Goal: Task Accomplishment & Management: Use online tool/utility

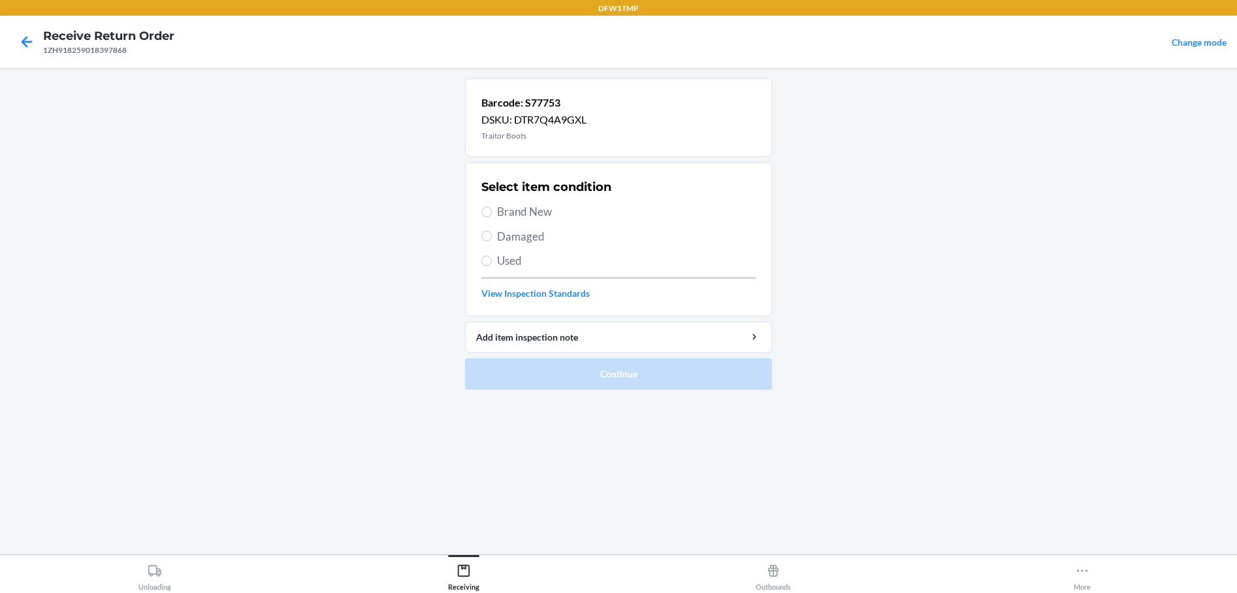
click at [492, 214] on label "Brand New" at bounding box center [618, 211] width 274 height 17
click at [492, 214] on input "Brand New" at bounding box center [486, 211] width 10 height 10
radio input "true"
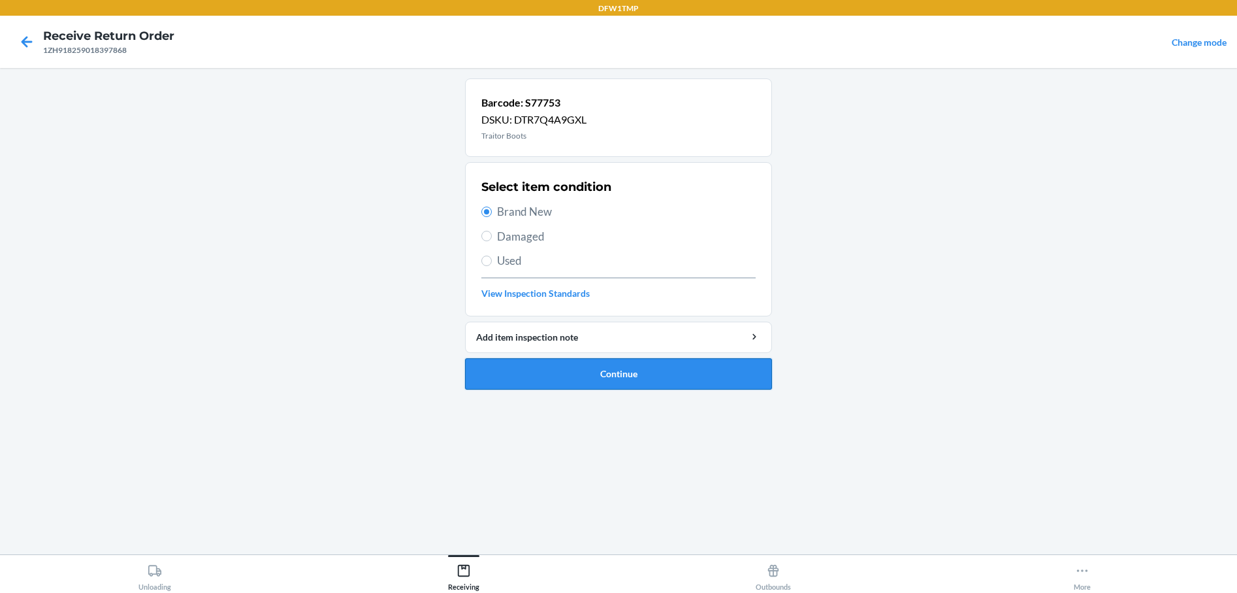
click at [499, 375] on button "Continue" at bounding box center [618, 373] width 307 height 31
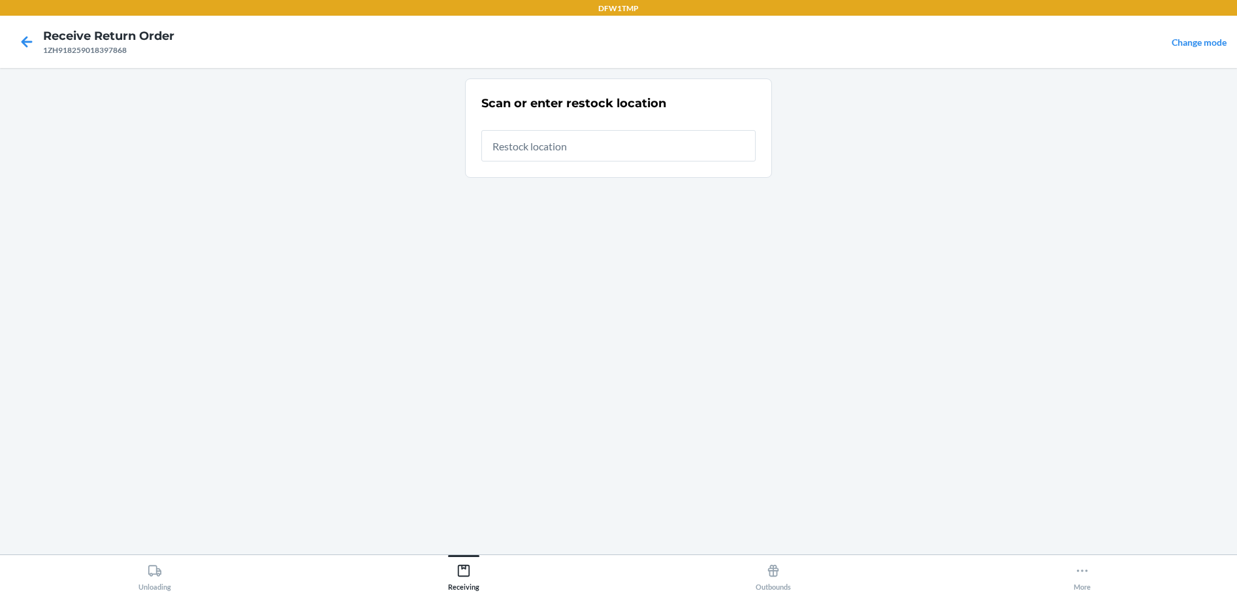
drag, startPoint x: 564, startPoint y: 148, endPoint x: 752, endPoint y: 167, distance: 188.4
click at [566, 143] on input "text" at bounding box center [618, 145] width 274 height 31
type input "rt-11"
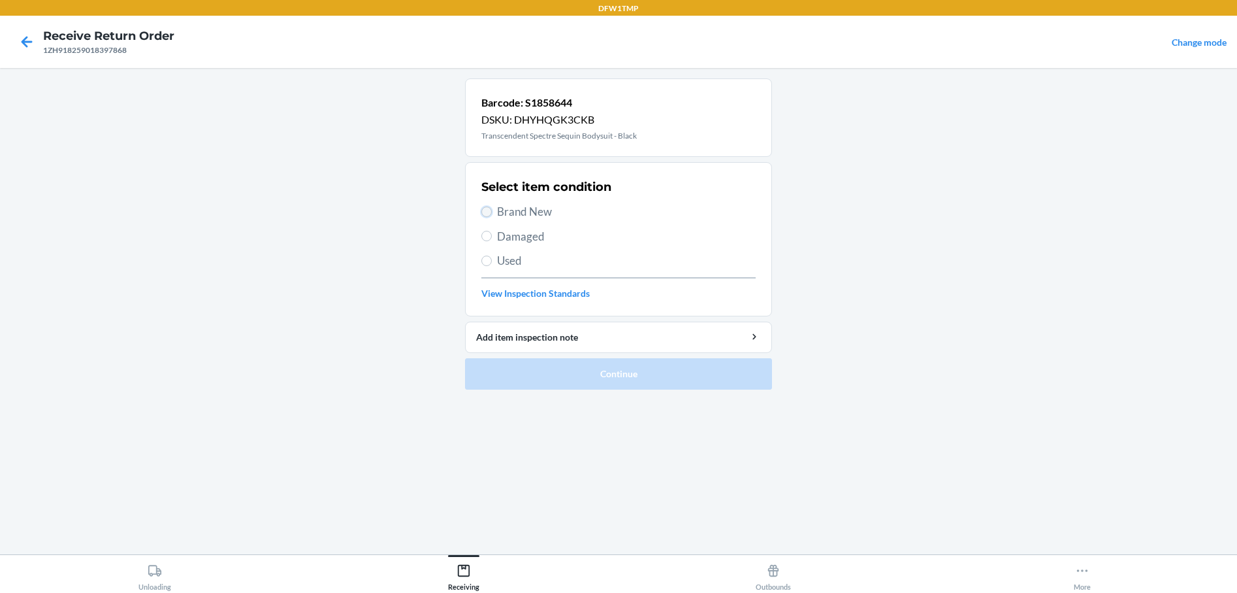
click at [489, 209] on input "Brand New" at bounding box center [486, 211] width 10 height 10
radio input "true"
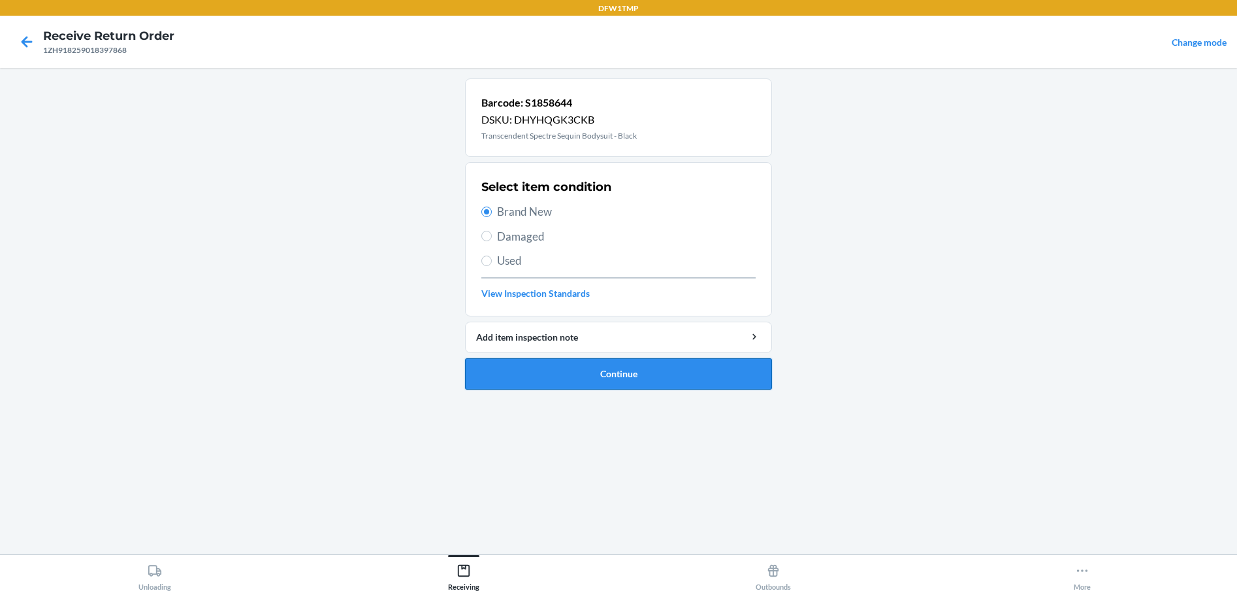
click at [552, 378] on button "Continue" at bounding box center [618, 373] width 307 height 31
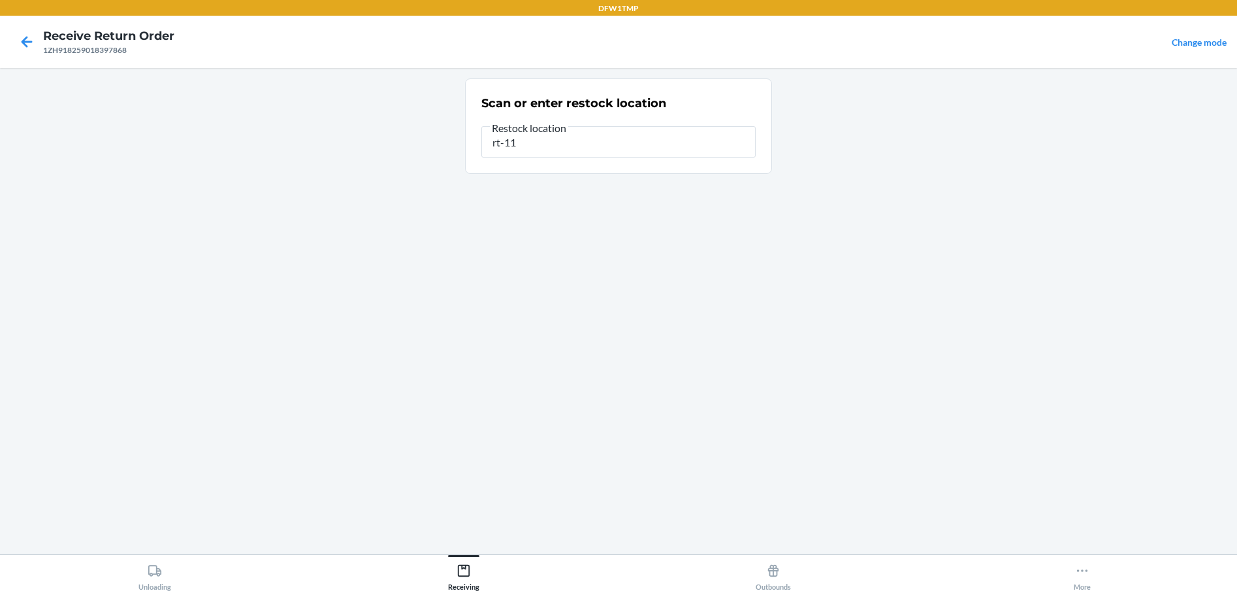
type input "rt-11"
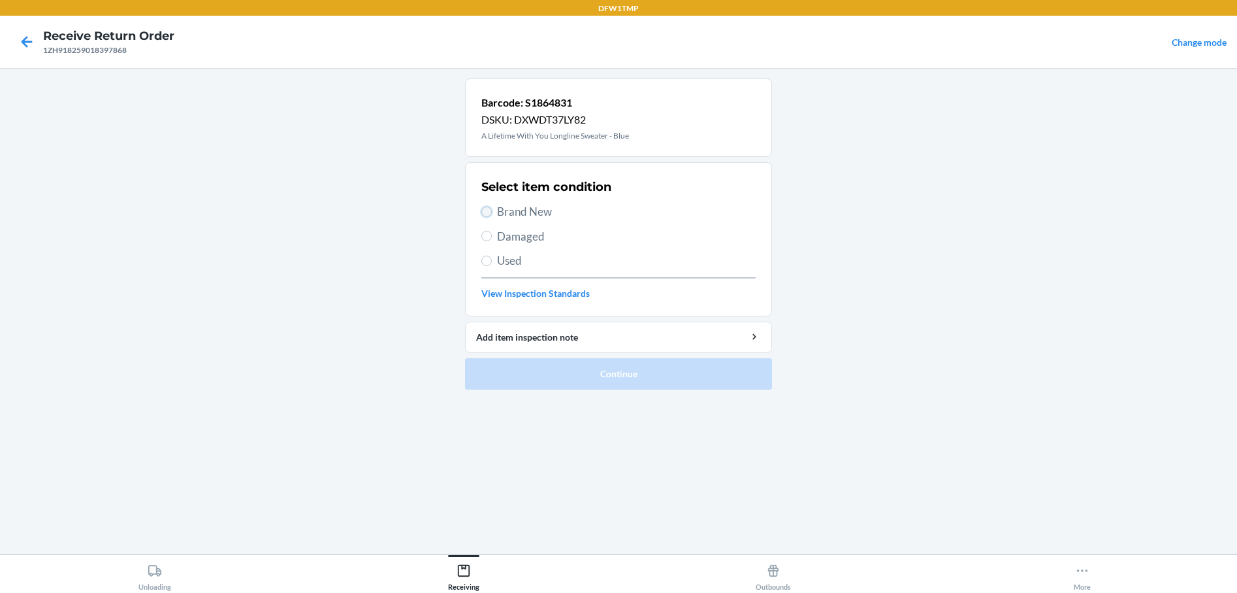
drag, startPoint x: 490, startPoint y: 212, endPoint x: 591, endPoint y: 449, distance: 258.2
click at [490, 212] on input "Brand New" at bounding box center [486, 211] width 10 height 10
radio input "true"
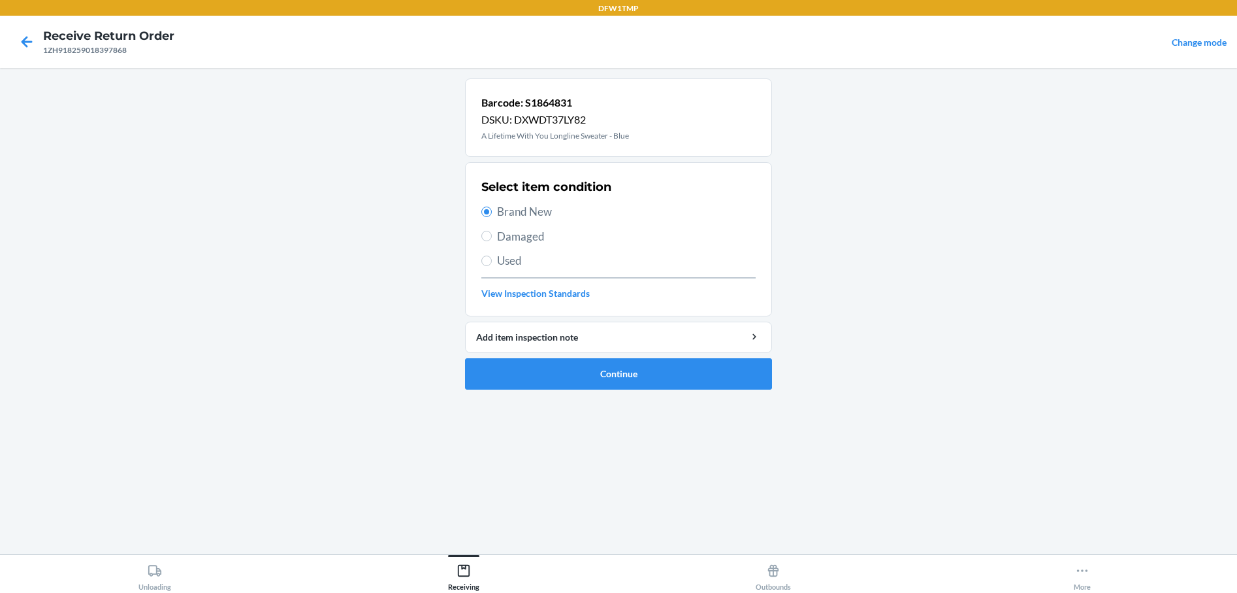
click at [609, 391] on ol "Barcode: S1864831 DSKU: DXWDT37LY82 A Lifetime With You Longline Sweater - Blue…" at bounding box center [618, 238] width 307 height 321
click at [607, 367] on button "Continue" at bounding box center [618, 373] width 307 height 31
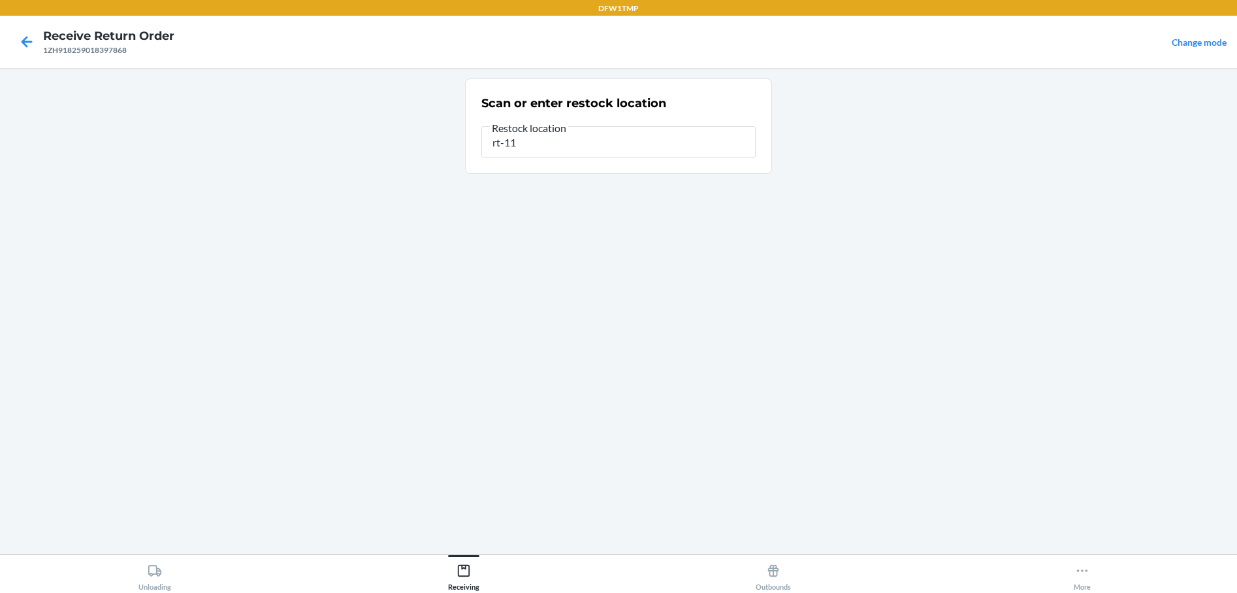
type input "rt-11"
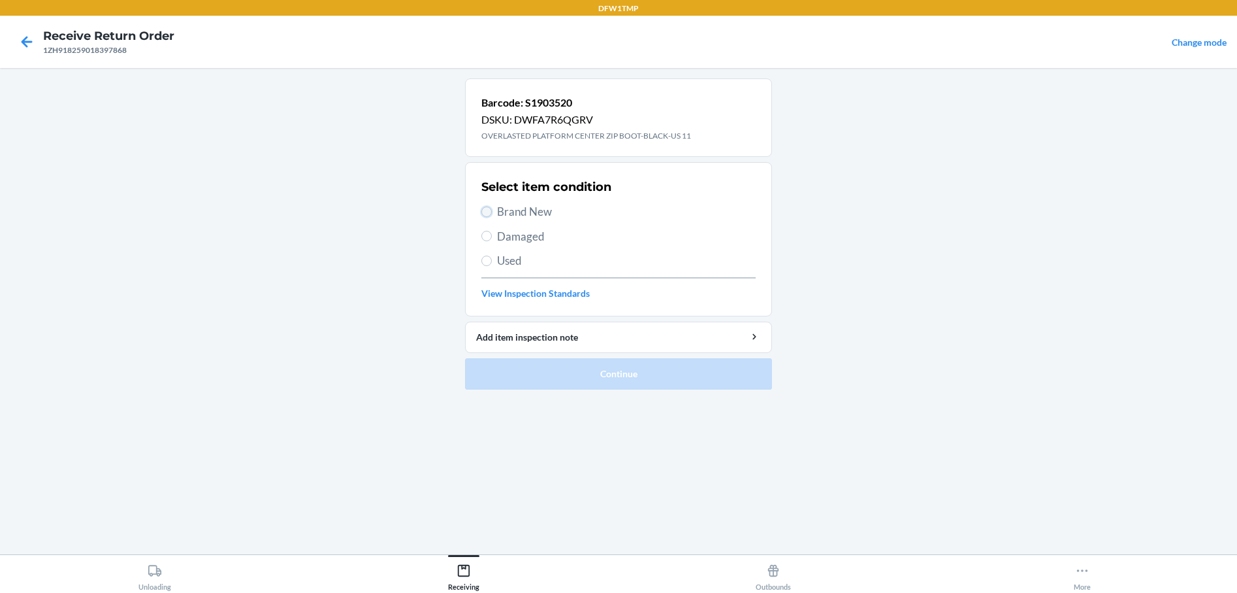
click at [489, 212] on input "Brand New" at bounding box center [486, 211] width 10 height 10
radio input "true"
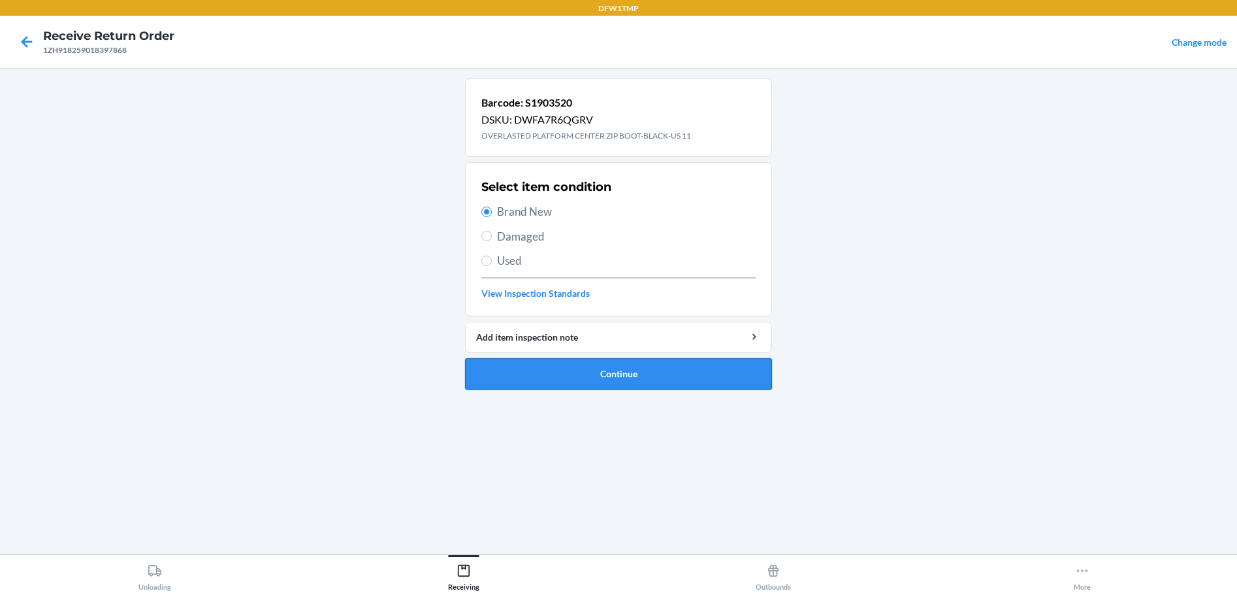
click at [558, 373] on button "Continue" at bounding box center [618, 373] width 307 height 31
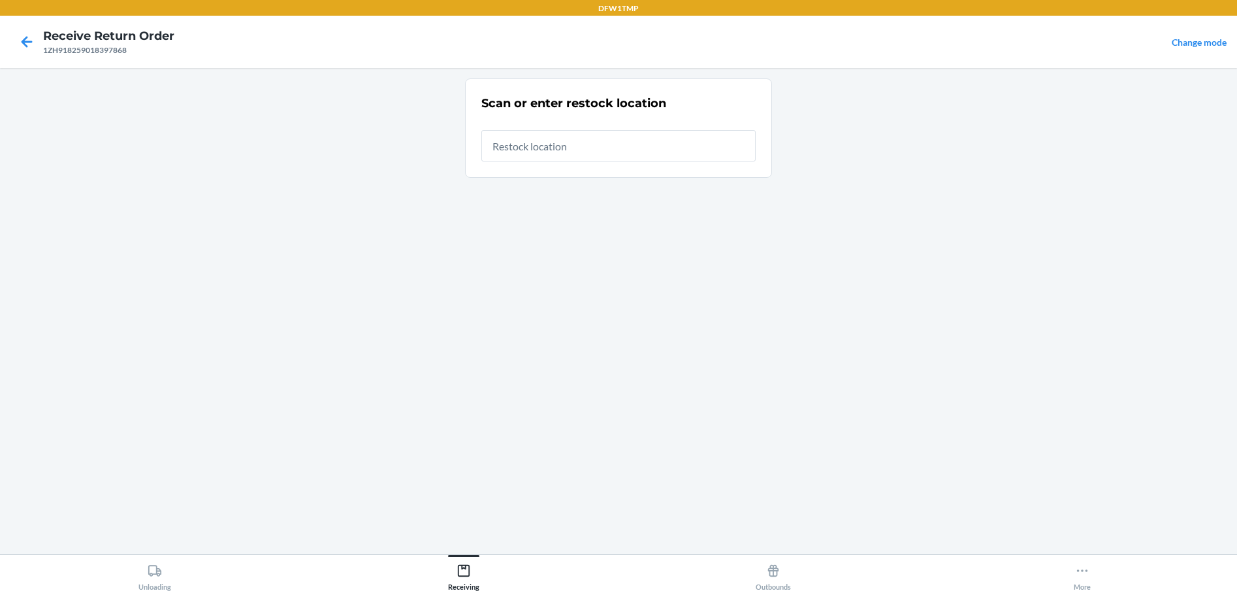
click at [525, 149] on input "text" at bounding box center [618, 145] width 274 height 31
type input "RT-11"
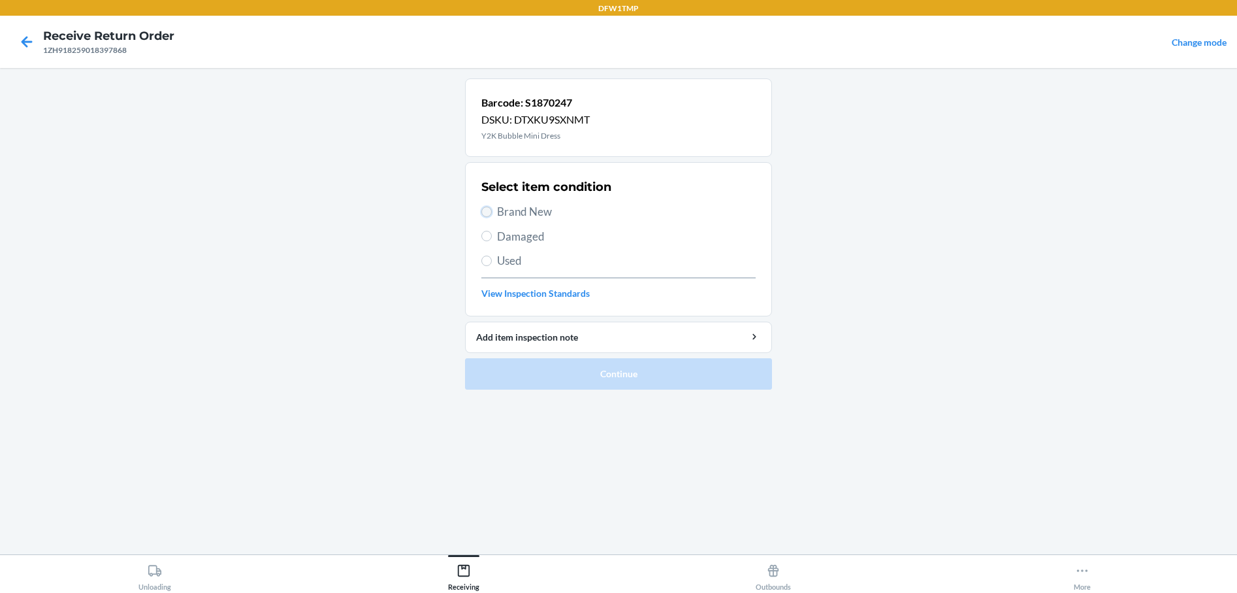
click at [484, 209] on input "Brand New" at bounding box center [486, 211] width 10 height 10
radio input "true"
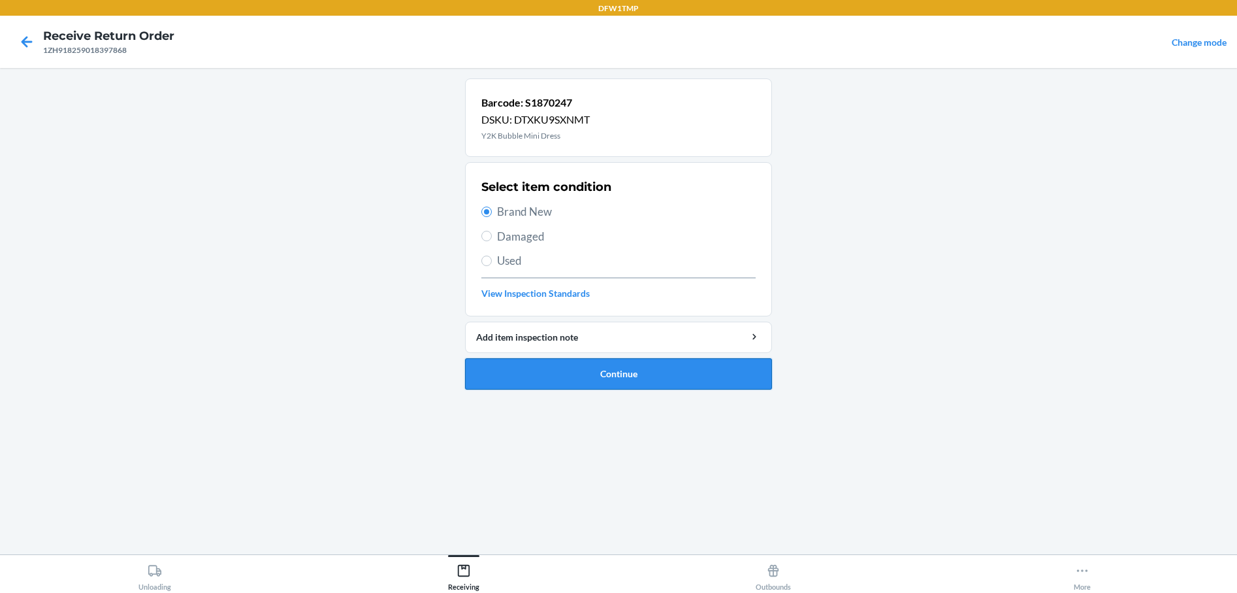
click at [524, 376] on button "Continue" at bounding box center [618, 373] width 307 height 31
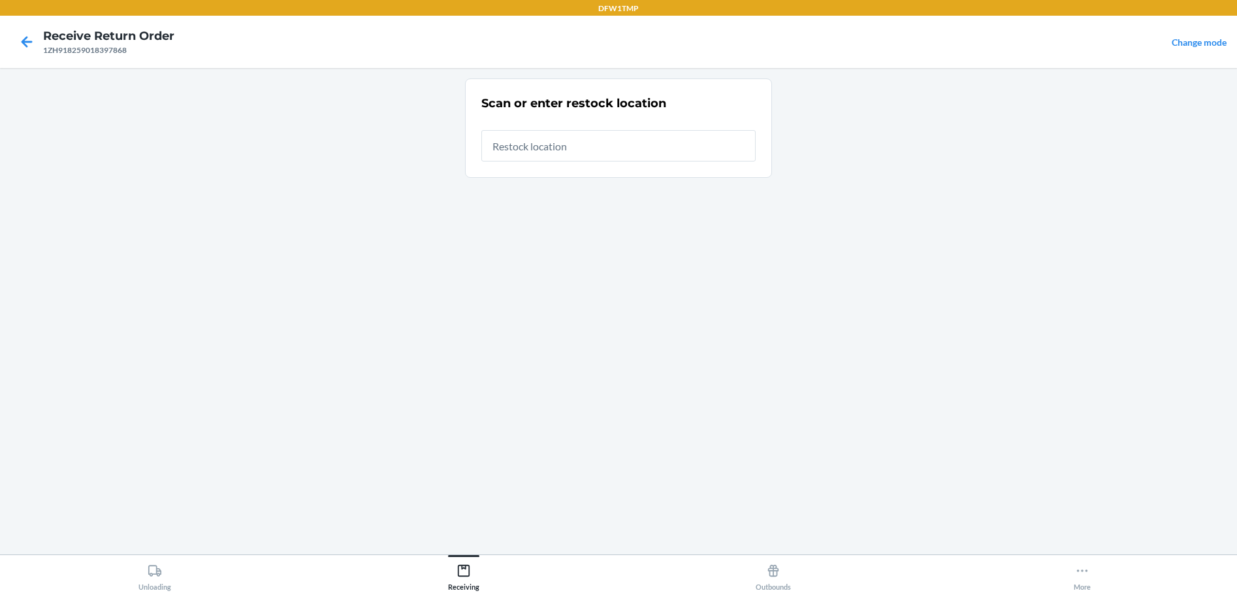
click at [539, 150] on input "text" at bounding box center [618, 145] width 274 height 31
type input "RT-11"
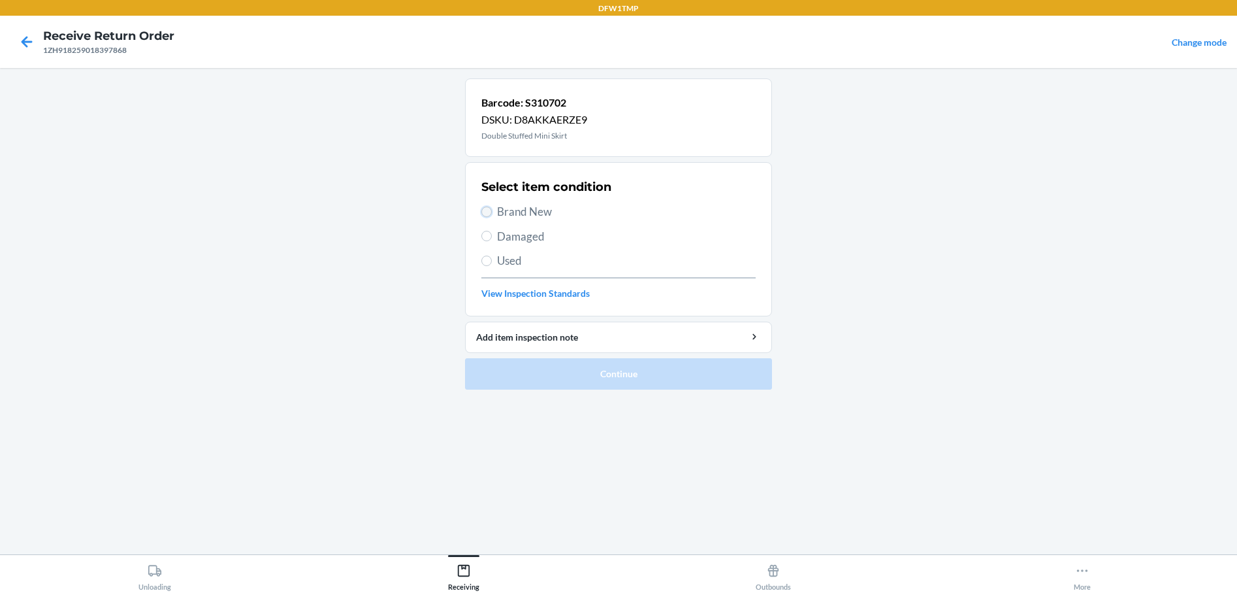
drag, startPoint x: 482, startPoint y: 209, endPoint x: 489, endPoint y: 214, distance: 8.0
click at [483, 209] on input "Brand New" at bounding box center [486, 211] width 10 height 10
radio input "true"
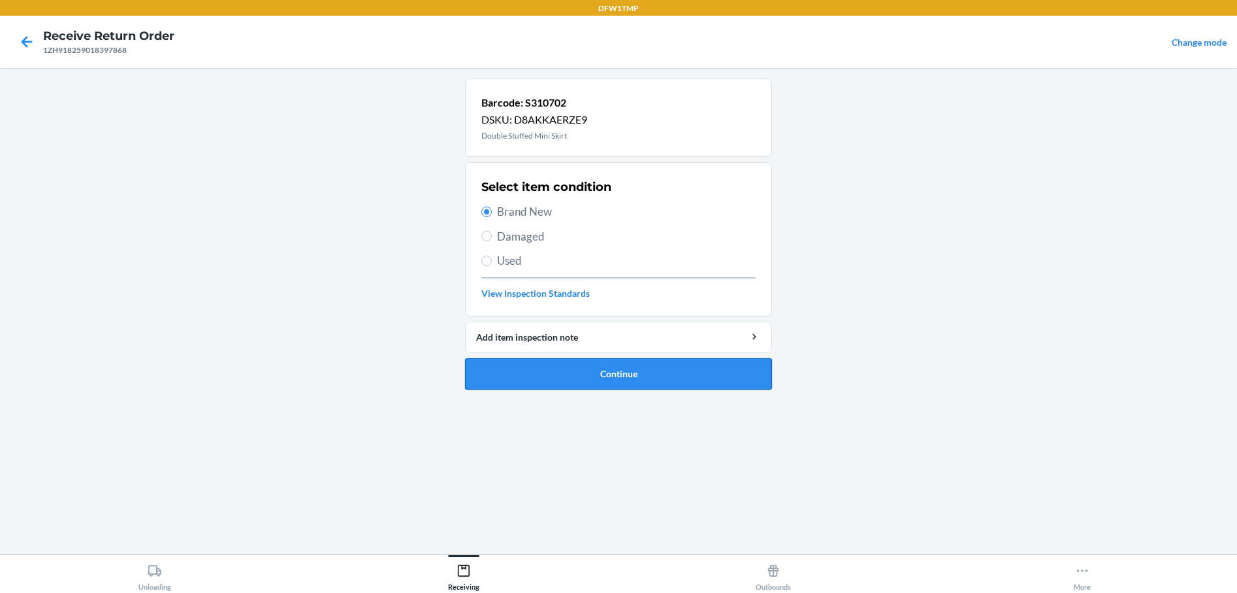
click at [542, 372] on button "Continue" at bounding box center [618, 373] width 307 height 31
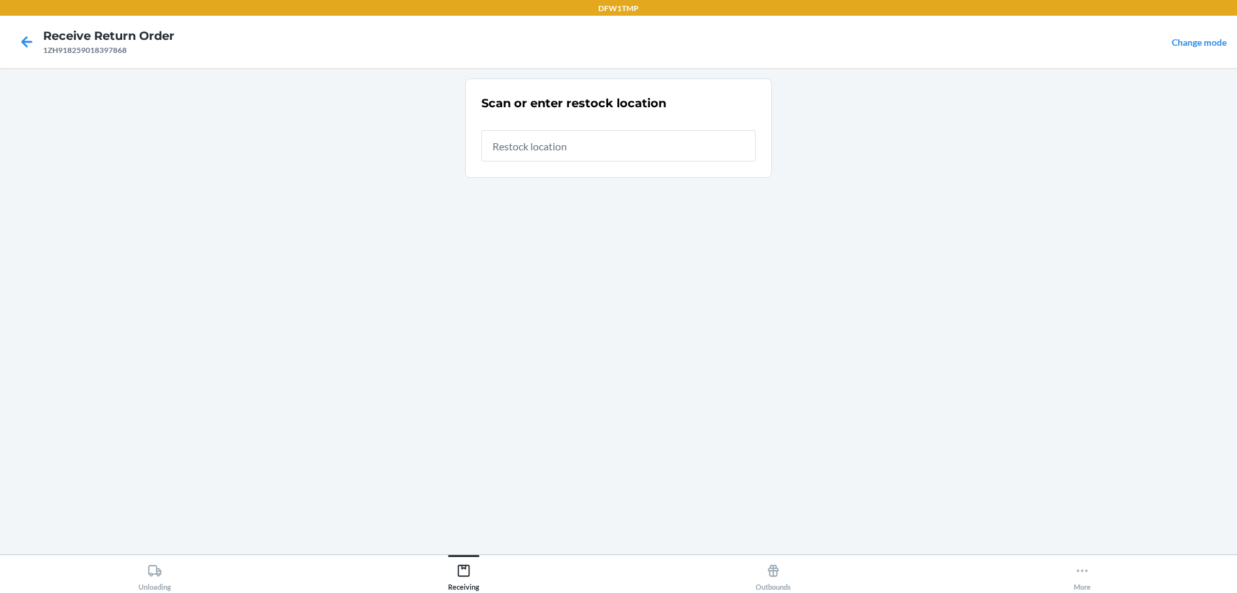
click at [528, 138] on input "text" at bounding box center [618, 145] width 274 height 31
type input "rt-11"
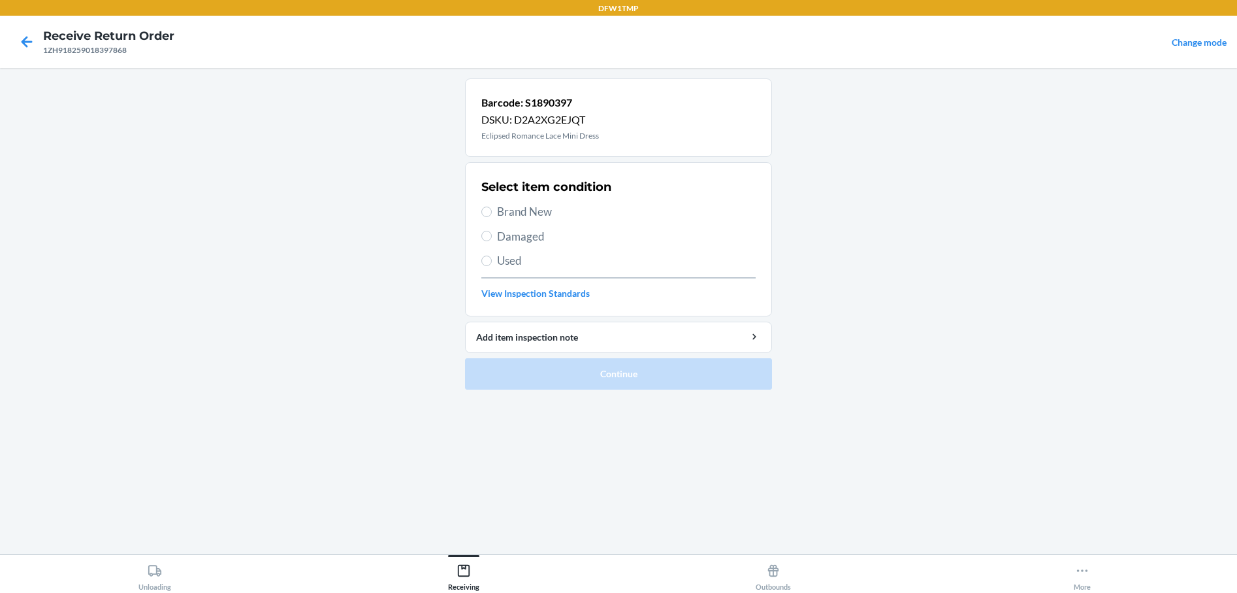
click at [483, 218] on label "Brand New" at bounding box center [618, 211] width 274 height 17
click at [483, 217] on input "Brand New" at bounding box center [486, 211] width 10 height 10
radio input "true"
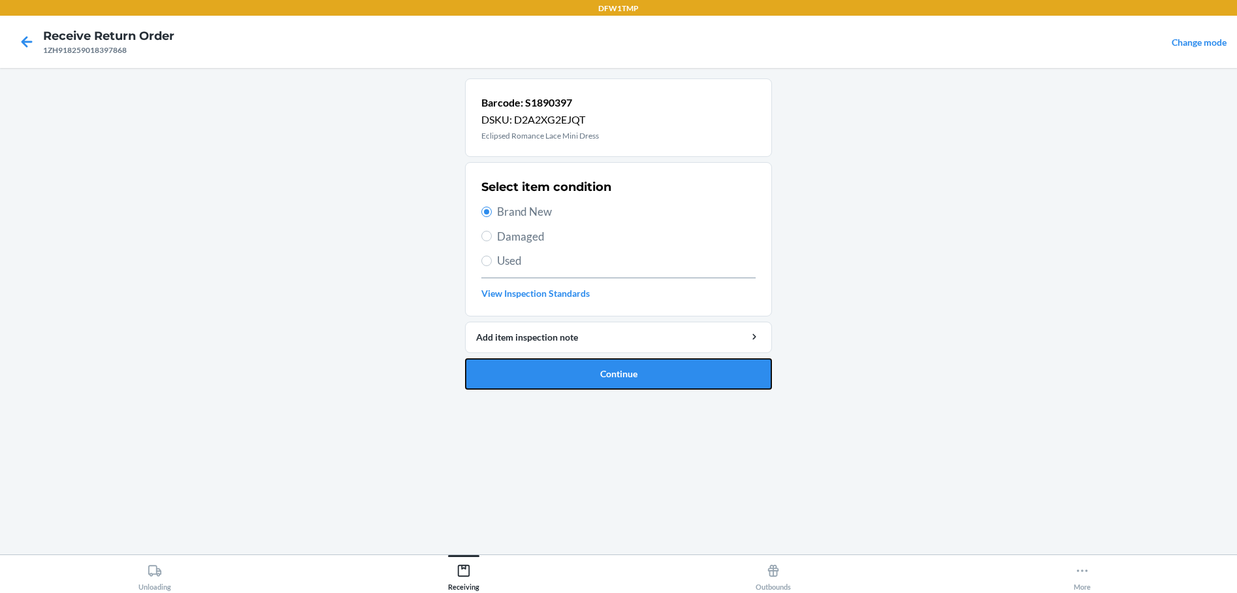
click at [563, 382] on button "Continue" at bounding box center [618, 373] width 307 height 31
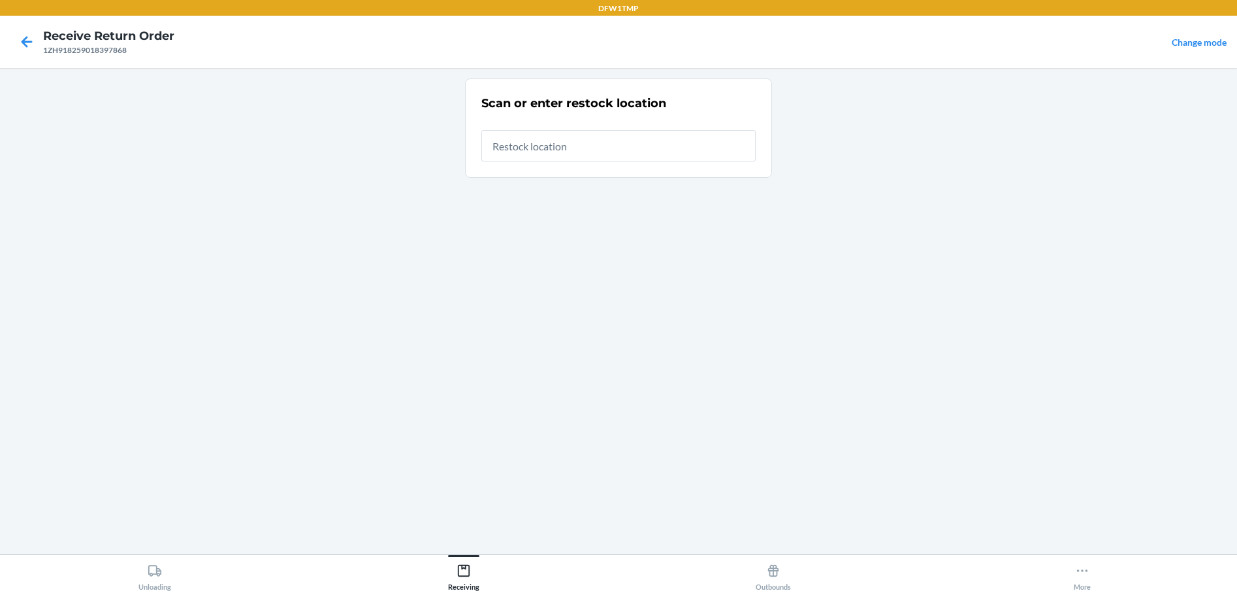
click at [517, 136] on input "text" at bounding box center [618, 145] width 274 height 31
type input "RT-11"
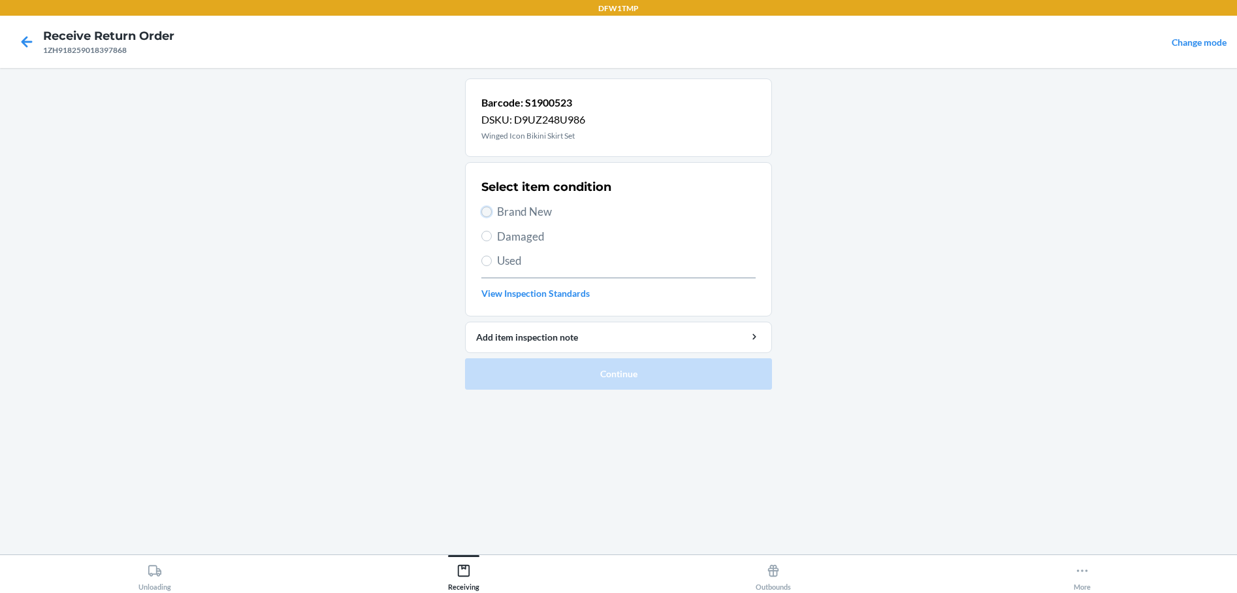
click at [483, 208] on input "Brand New" at bounding box center [486, 211] width 10 height 10
radio input "true"
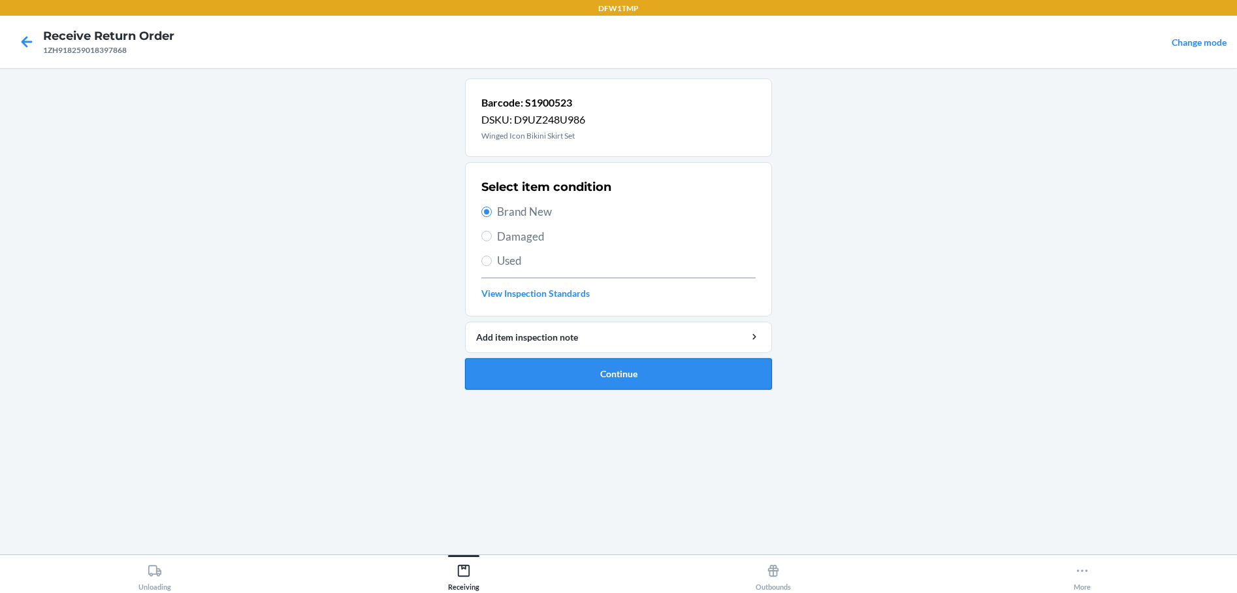
click at [565, 366] on button "Continue" at bounding box center [618, 373] width 307 height 31
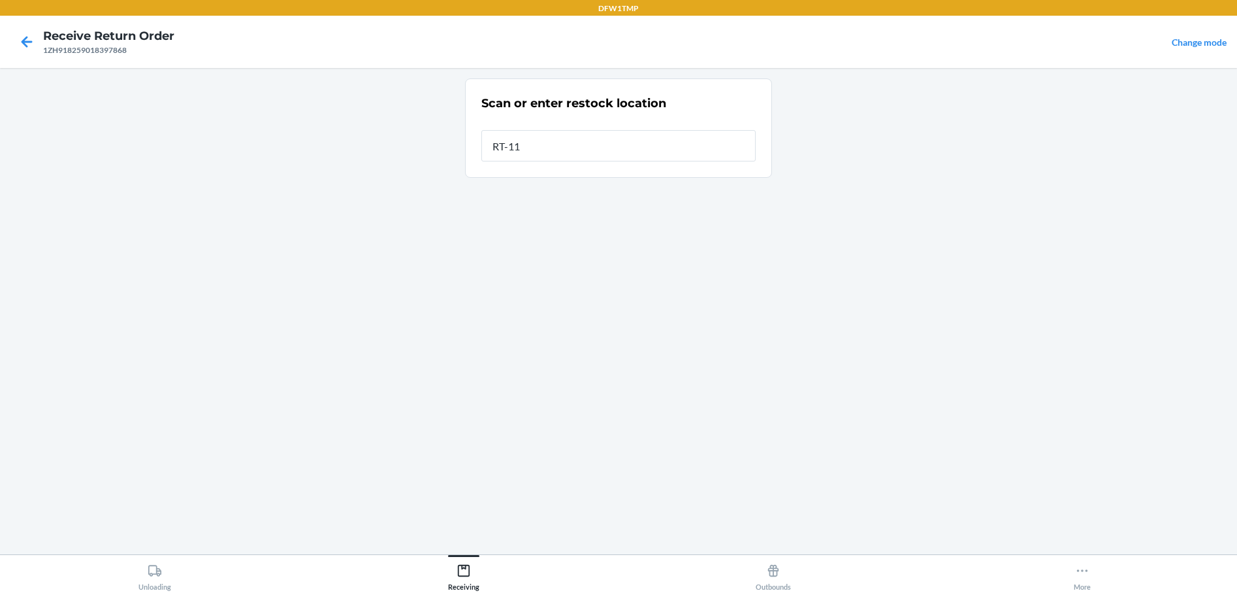
type input "RT-11"
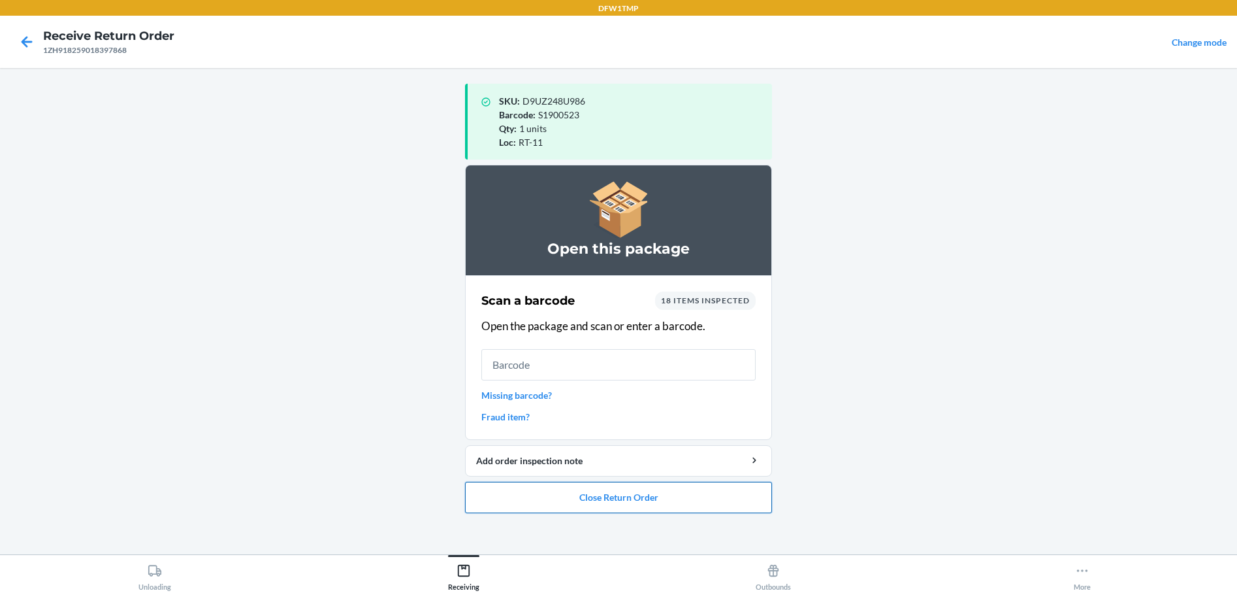
click at [583, 496] on button "Close Return Order" at bounding box center [618, 496] width 307 height 31
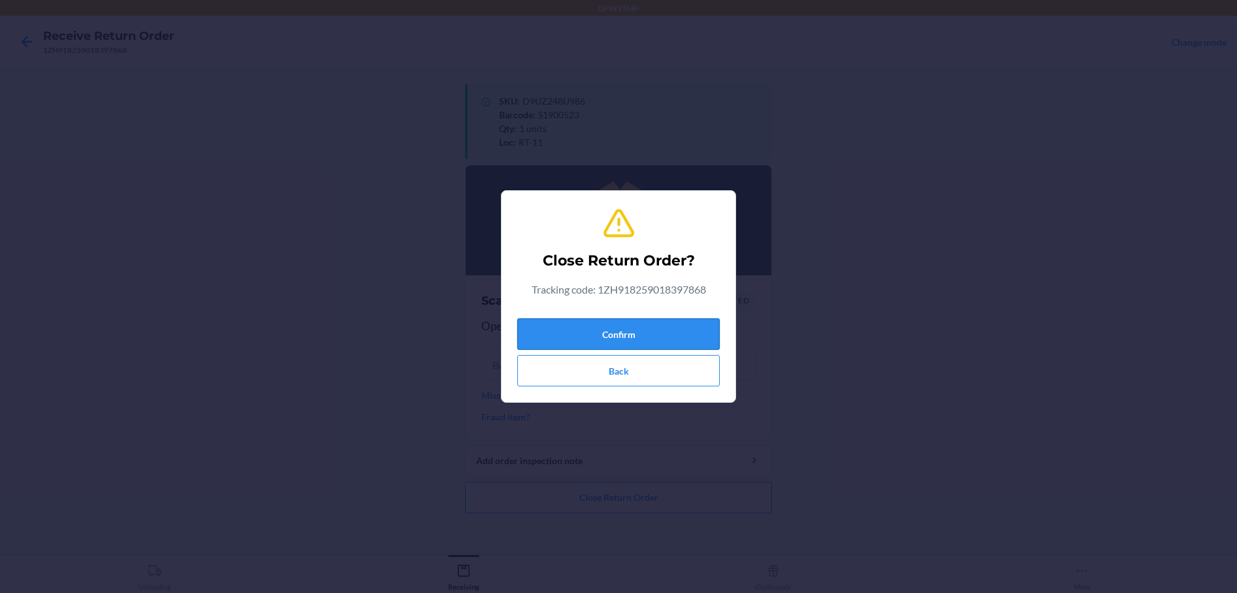
click at [644, 325] on button "Confirm" at bounding box center [618, 333] width 203 height 31
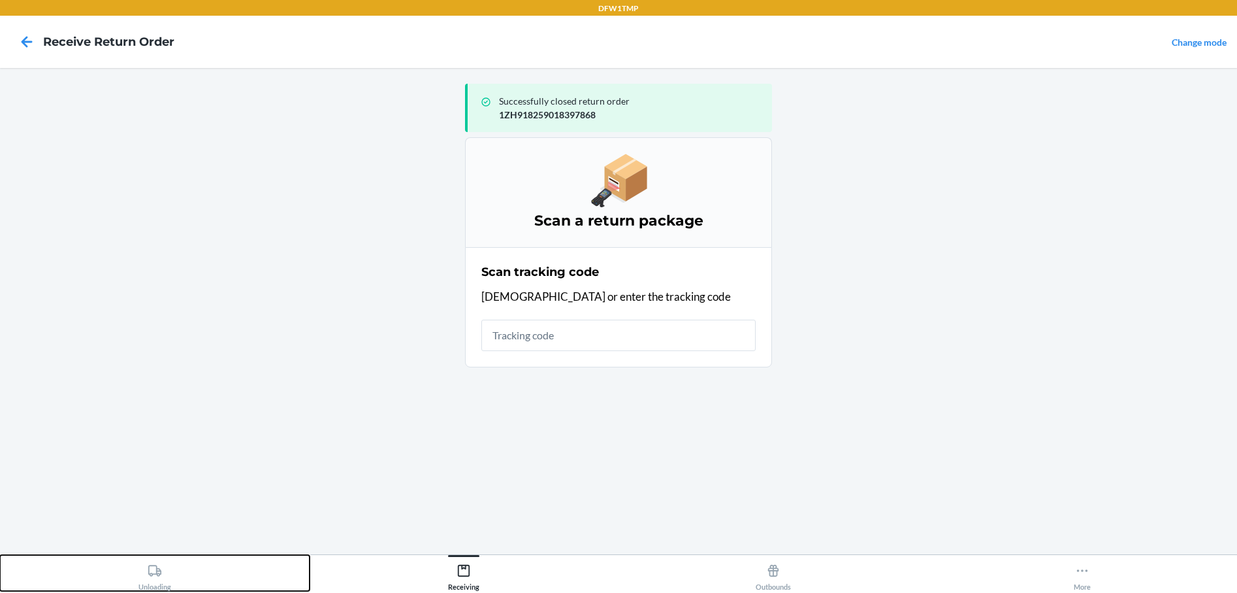
click at [150, 579] on div "Unloading" at bounding box center [154, 574] width 33 height 33
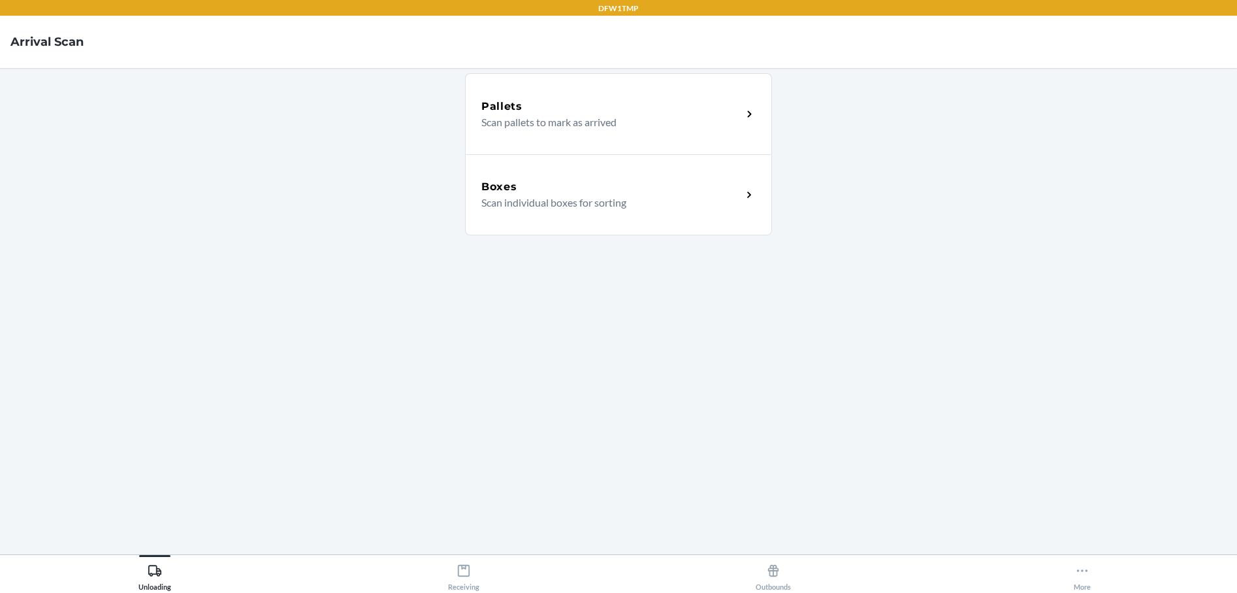
click at [513, 191] on h5 "Boxes" at bounding box center [499, 187] width 36 height 16
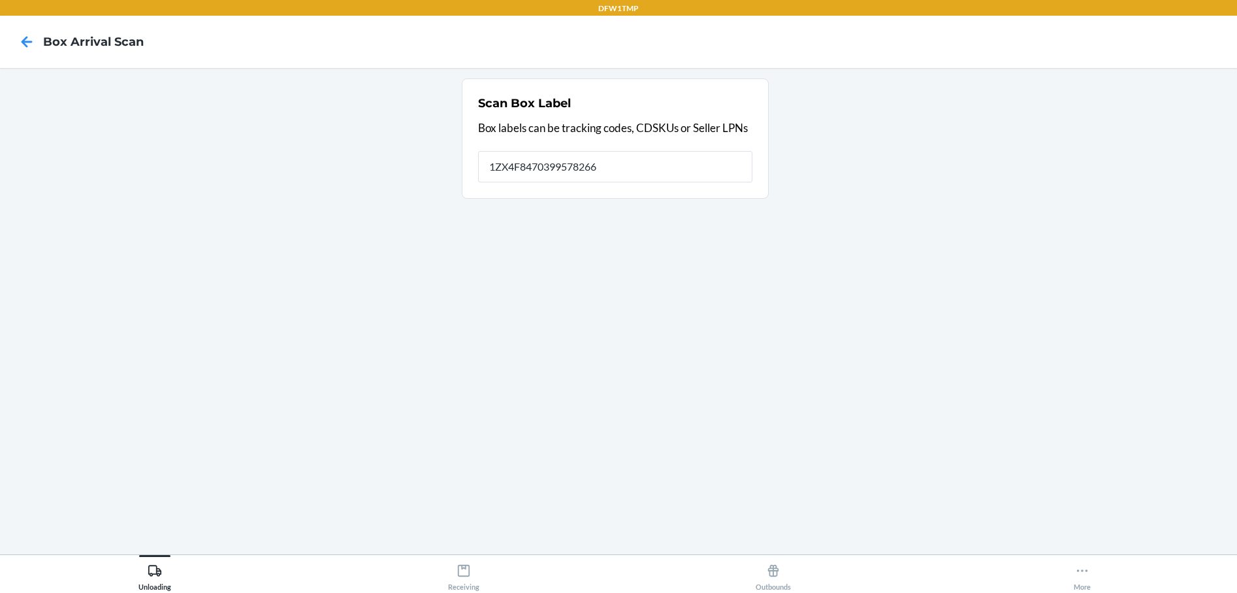
type input "1ZX4F8470399578266"
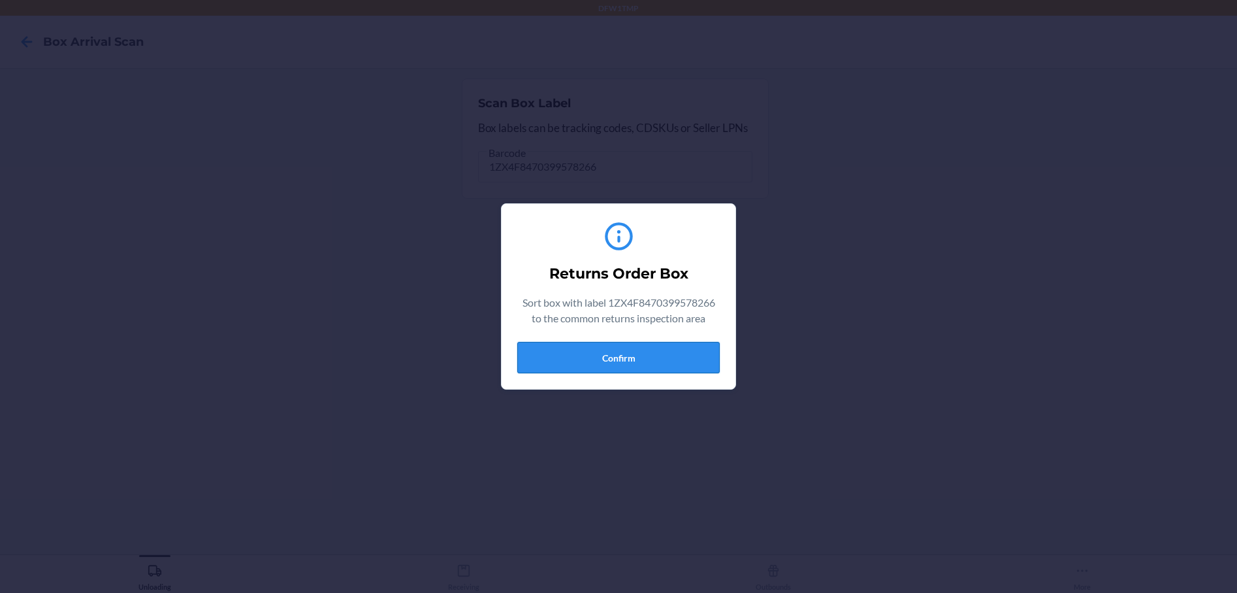
click at [617, 357] on button "Confirm" at bounding box center [618, 357] width 203 height 31
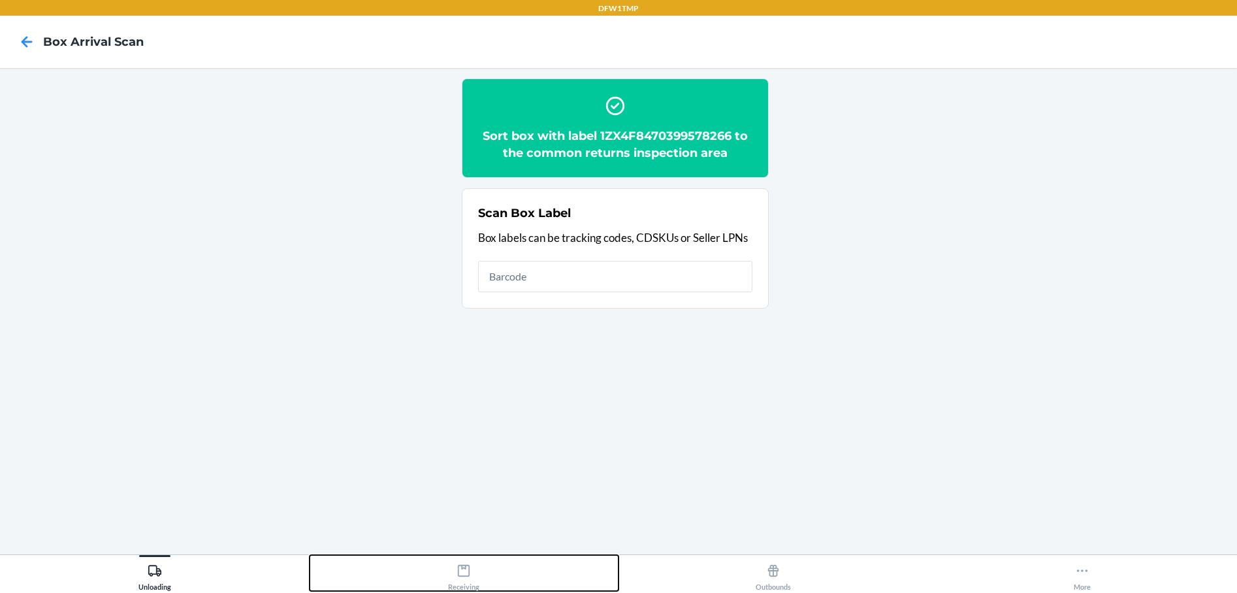
click at [464, 581] on div "Receiving" at bounding box center [463, 574] width 31 height 33
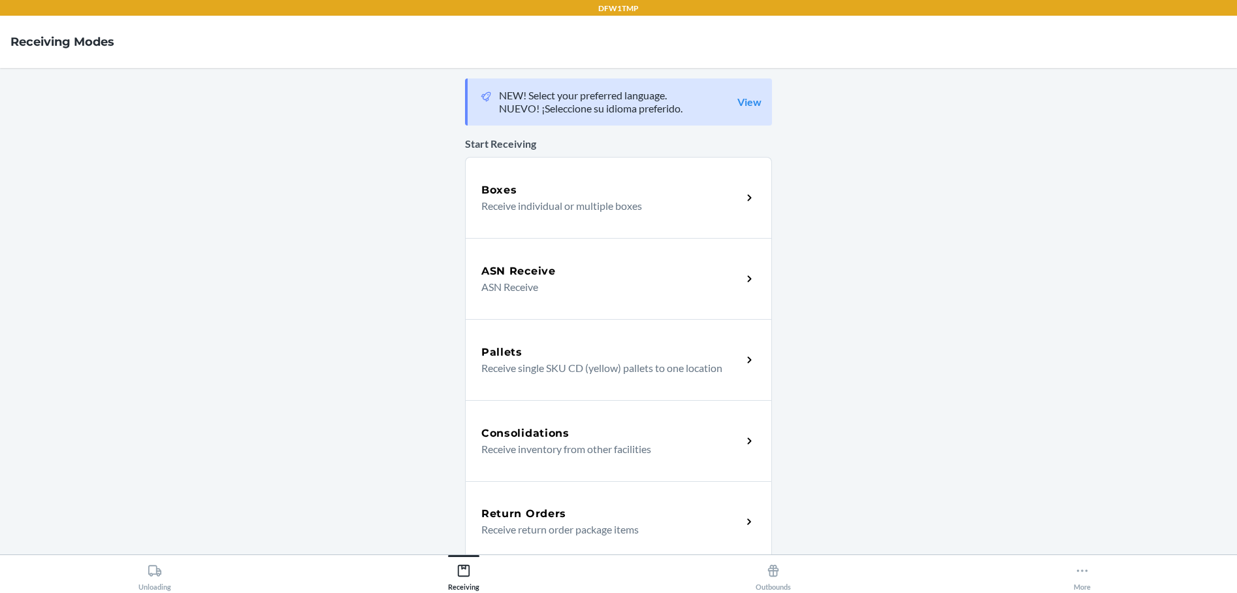
click at [514, 509] on h5 "Return Orders" at bounding box center [523, 514] width 85 height 16
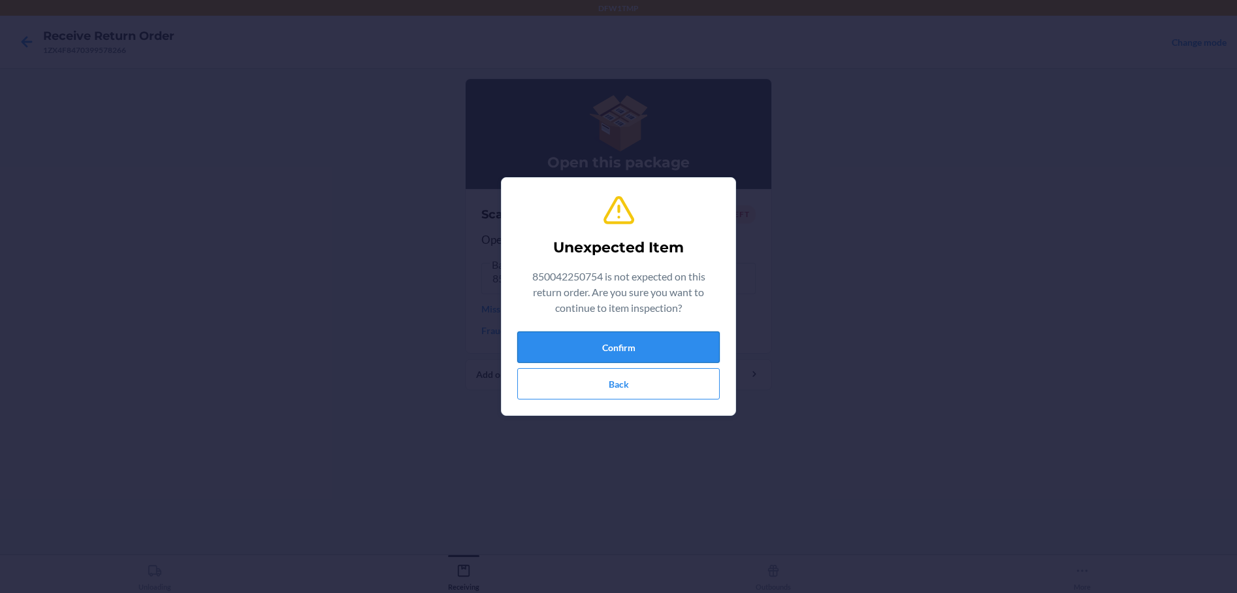
click at [600, 342] on button "Confirm" at bounding box center [618, 346] width 203 height 31
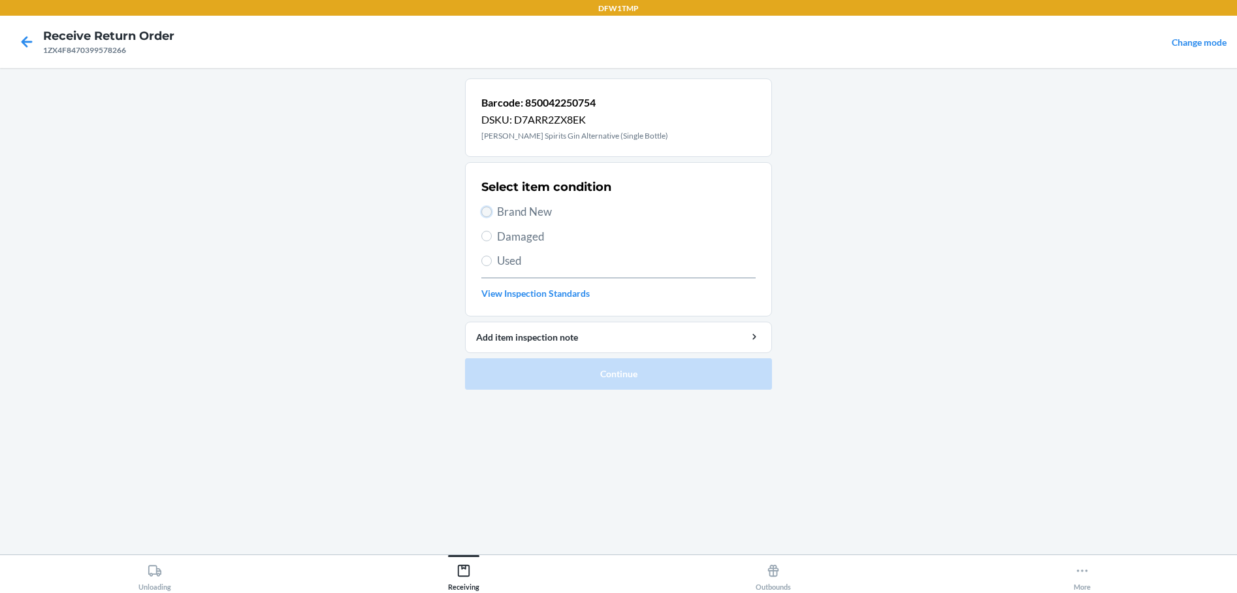
click at [490, 212] on input "Brand New" at bounding box center [486, 211] width 10 height 10
radio input "true"
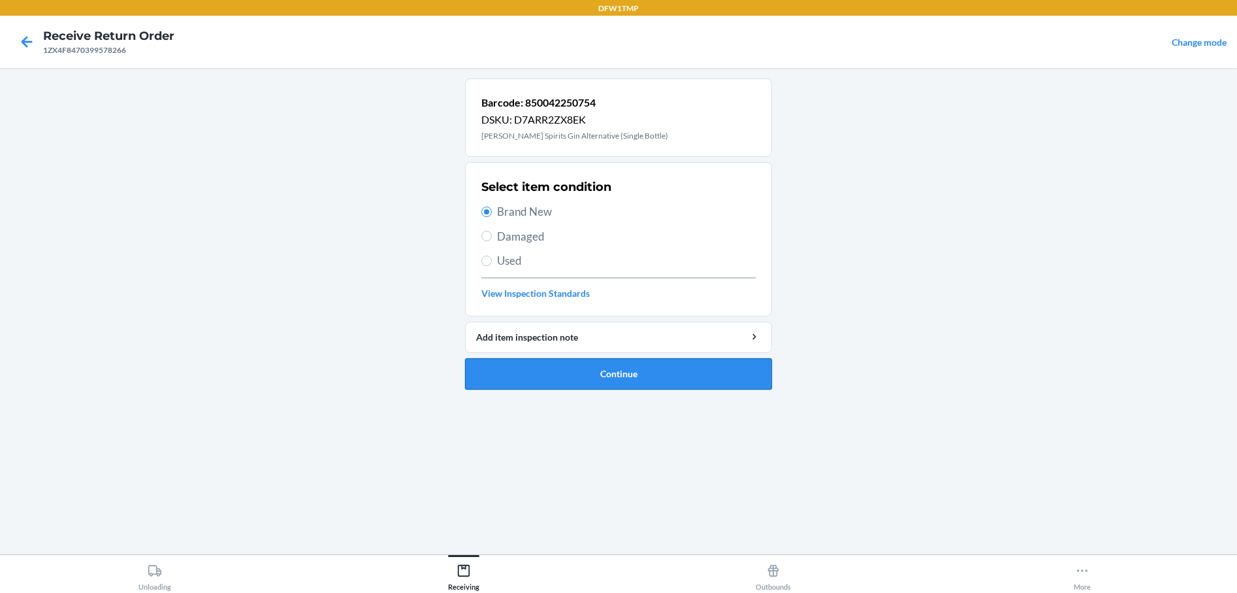
click at [609, 370] on button "Continue" at bounding box center [618, 373] width 307 height 31
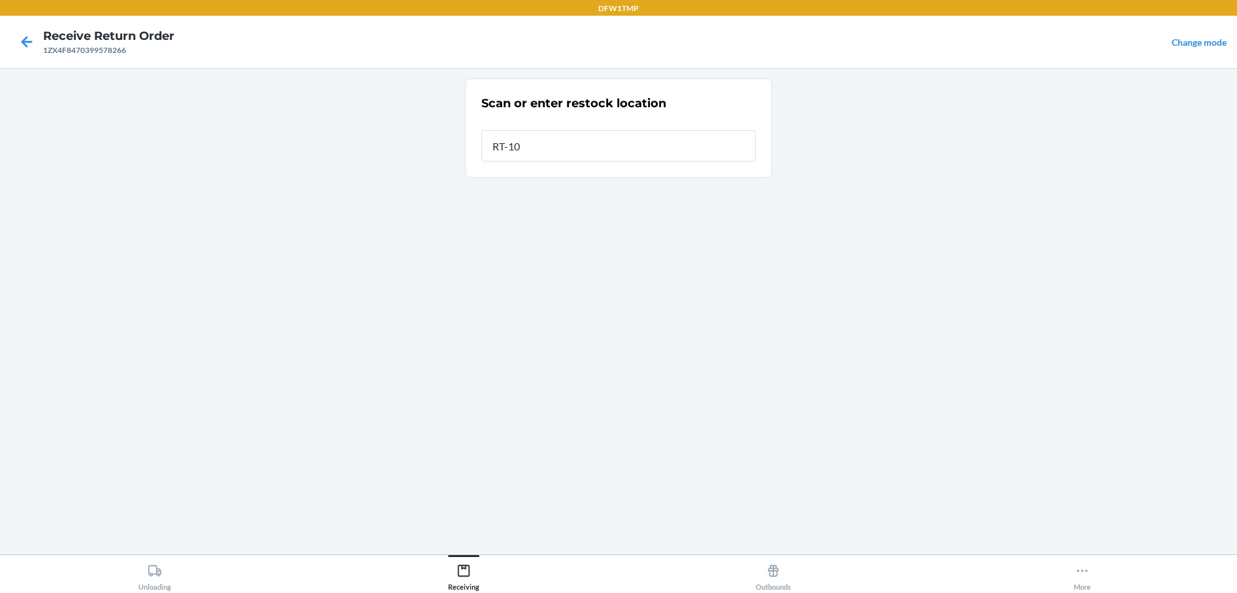
type input "RT-10"
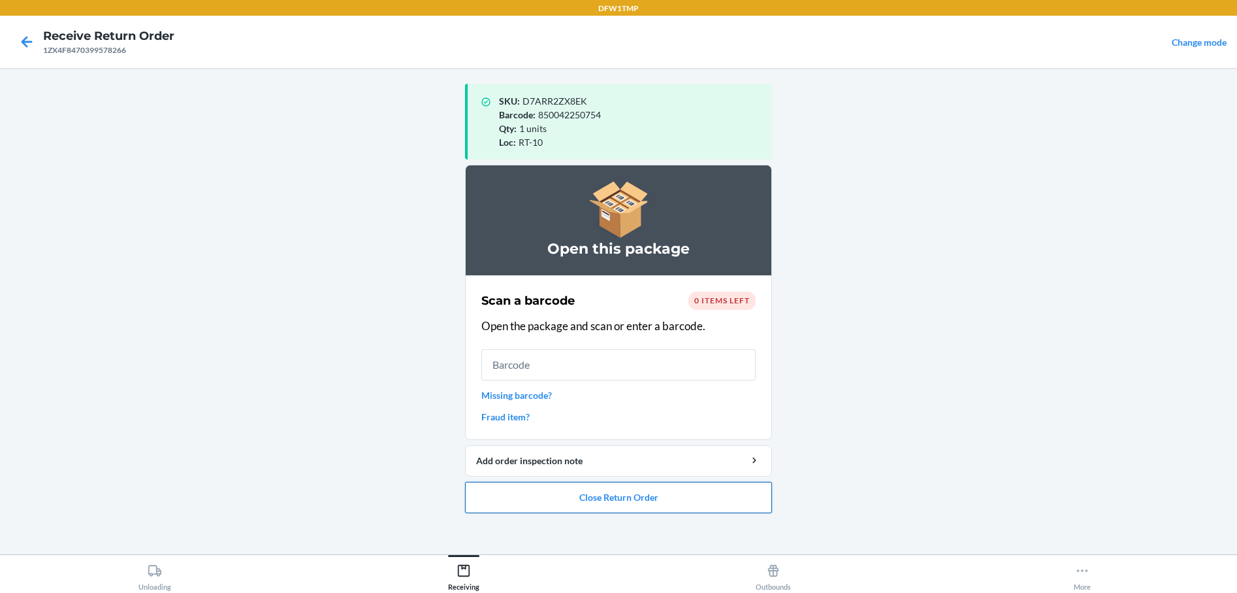
click at [628, 499] on button "Close Return Order" at bounding box center [618, 496] width 307 height 31
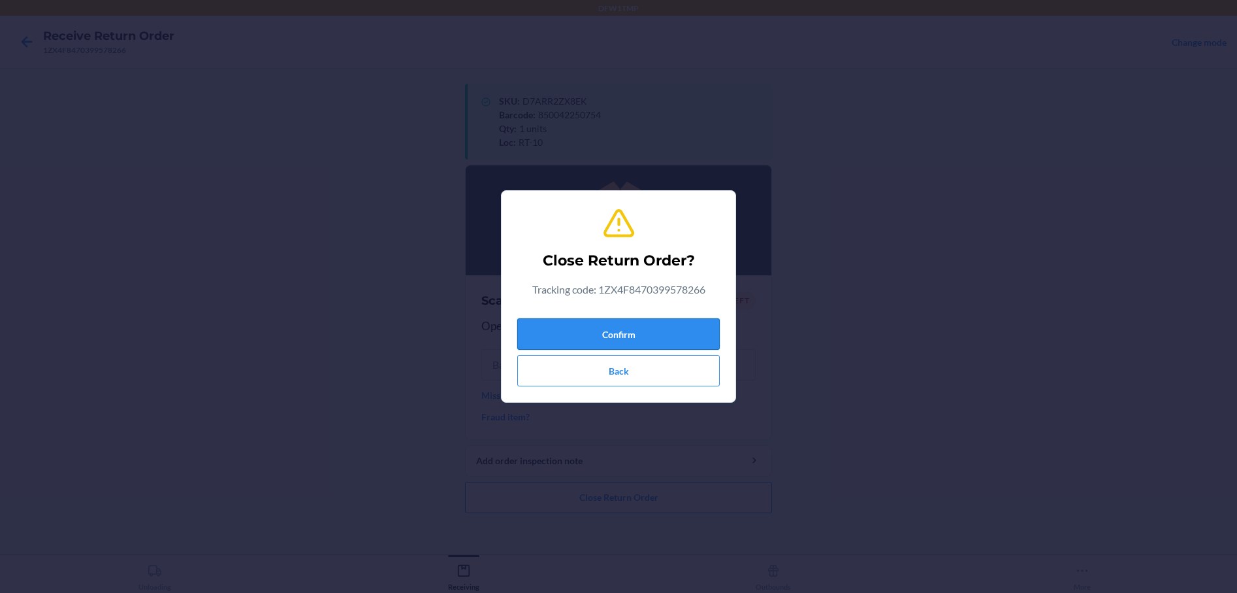
click at [573, 334] on button "Confirm" at bounding box center [618, 333] width 203 height 31
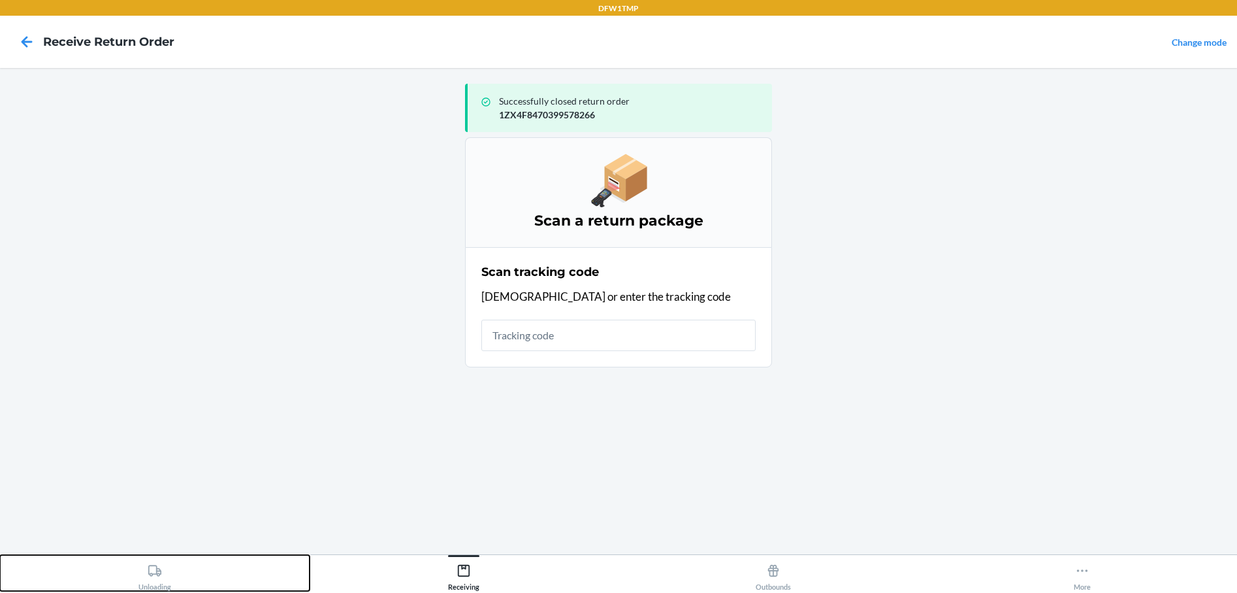
drag, startPoint x: 152, startPoint y: 584, endPoint x: 159, endPoint y: 533, distance: 51.6
click at [156, 587] on div "Unloading" at bounding box center [154, 574] width 33 height 33
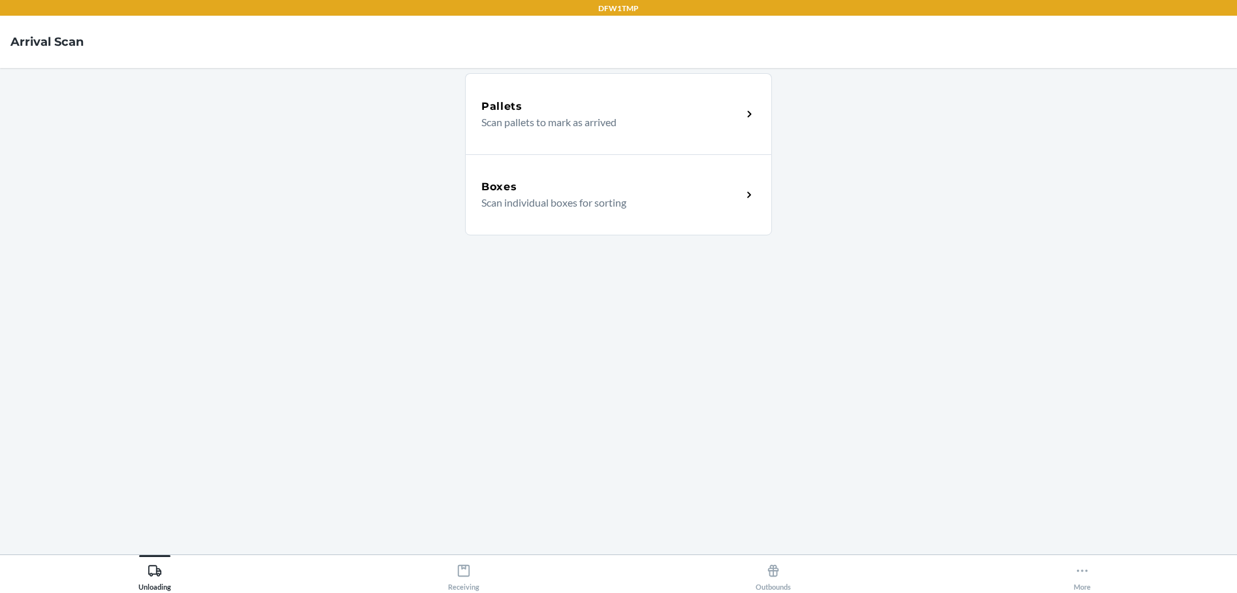
click at [583, 219] on div "Boxes Scan individual boxes for sorting" at bounding box center [618, 194] width 307 height 81
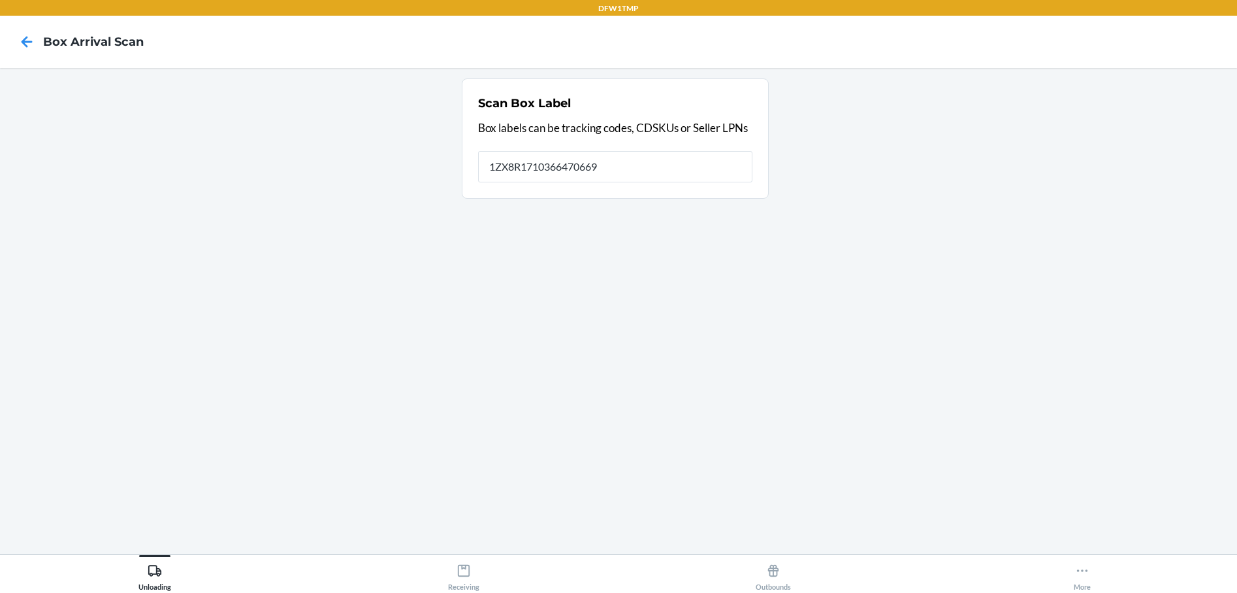
type input "1ZX8R1710366470669"
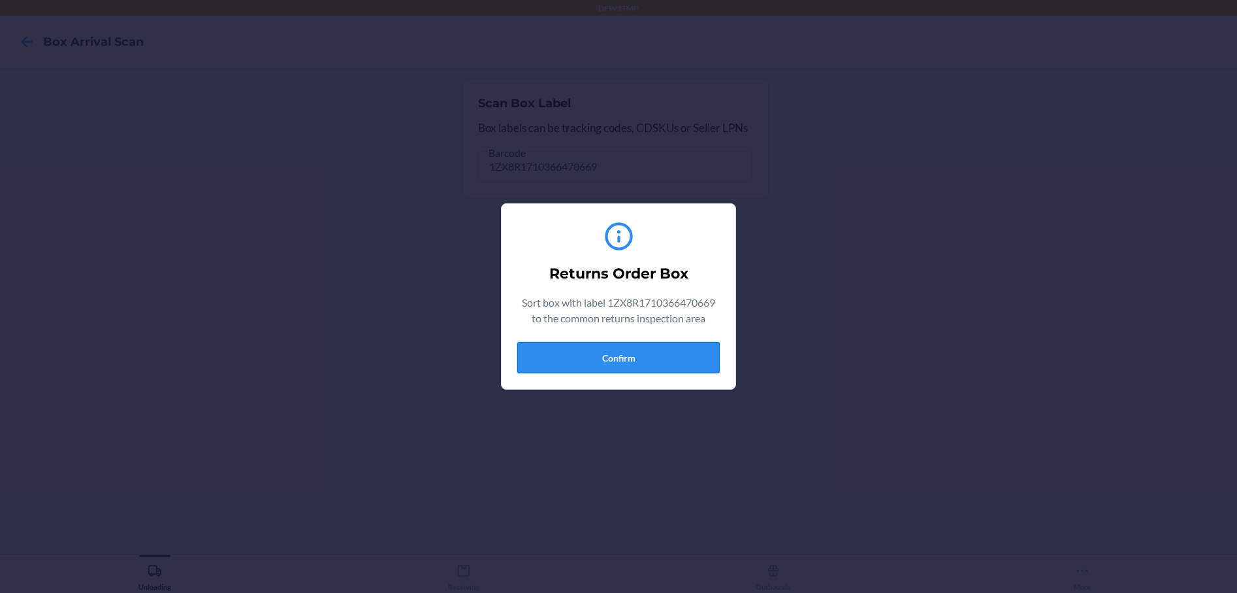
click at [585, 356] on button "Confirm" at bounding box center [618, 357] width 203 height 31
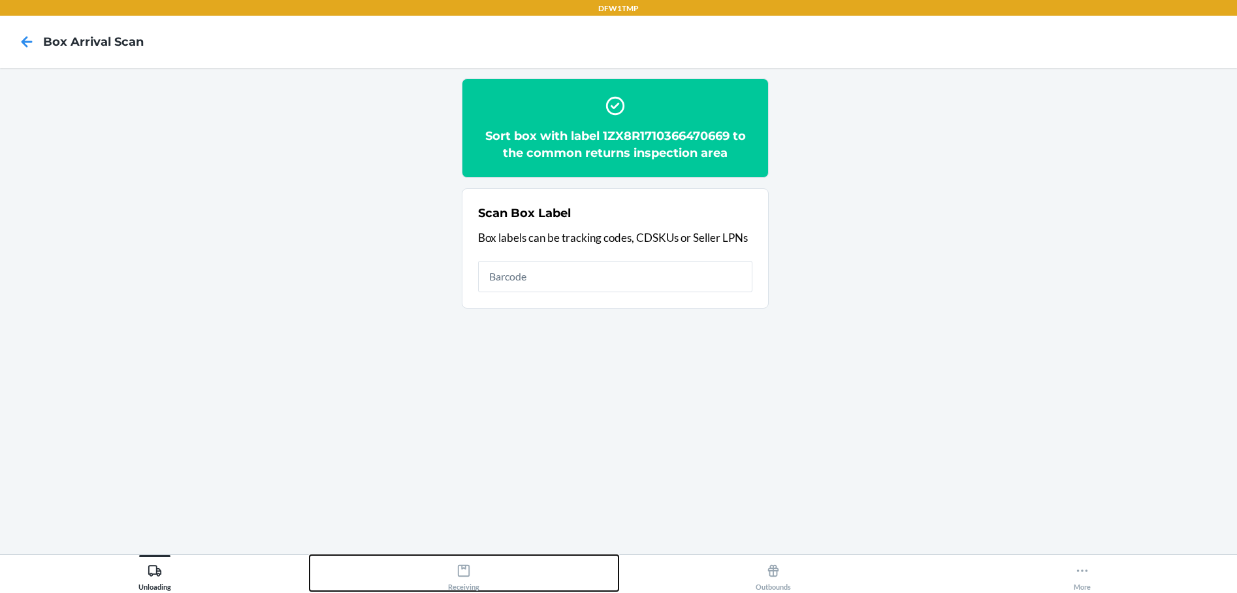
click at [470, 573] on icon at bounding box center [464, 570] width 12 height 12
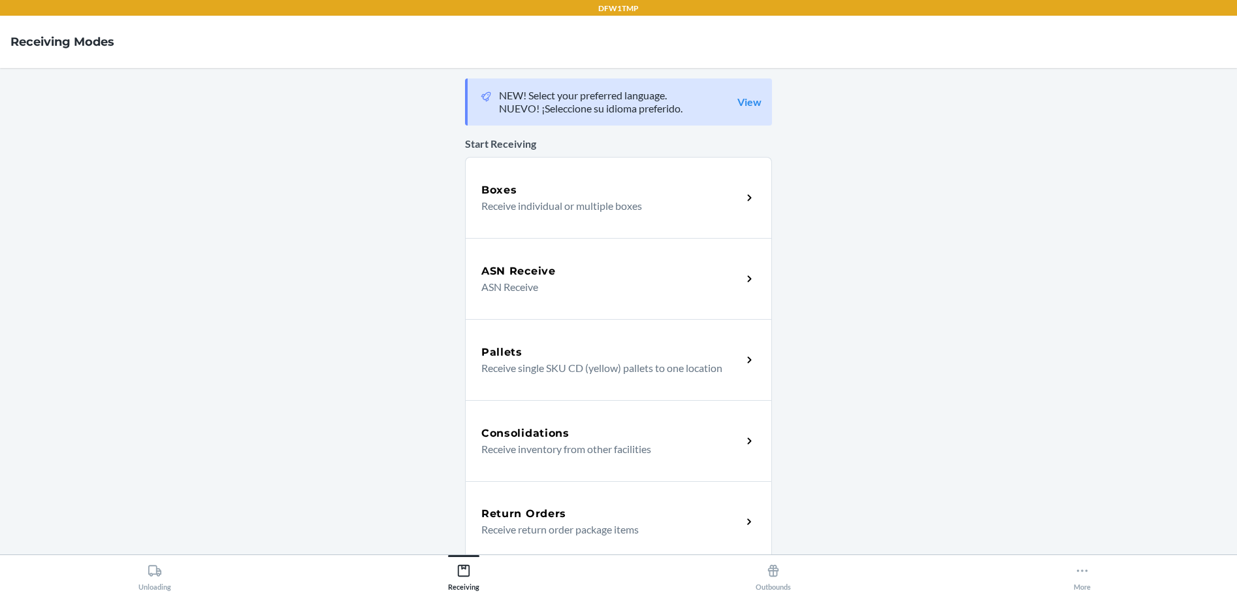
click at [559, 524] on p "Receive return order package items" at bounding box center [606, 529] width 250 height 16
